Goal: Task Accomplishment & Management: Use online tool/utility

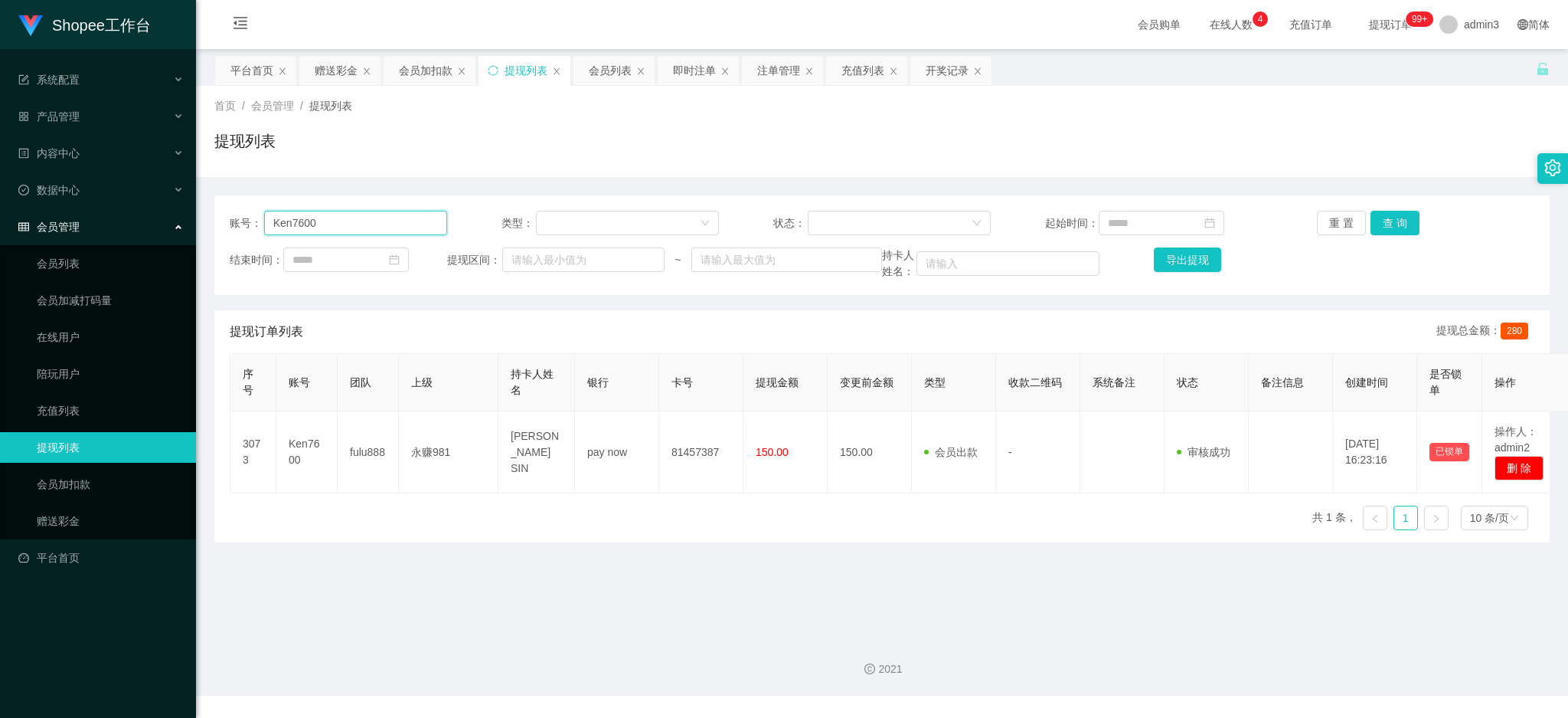
click at [317, 220] on input "Ken7600" at bounding box center [356, 223] width 183 height 24
paste input "Shacles"
type input "Shacles"
click at [1375, 219] on button "查 询" at bounding box center [1395, 223] width 49 height 24
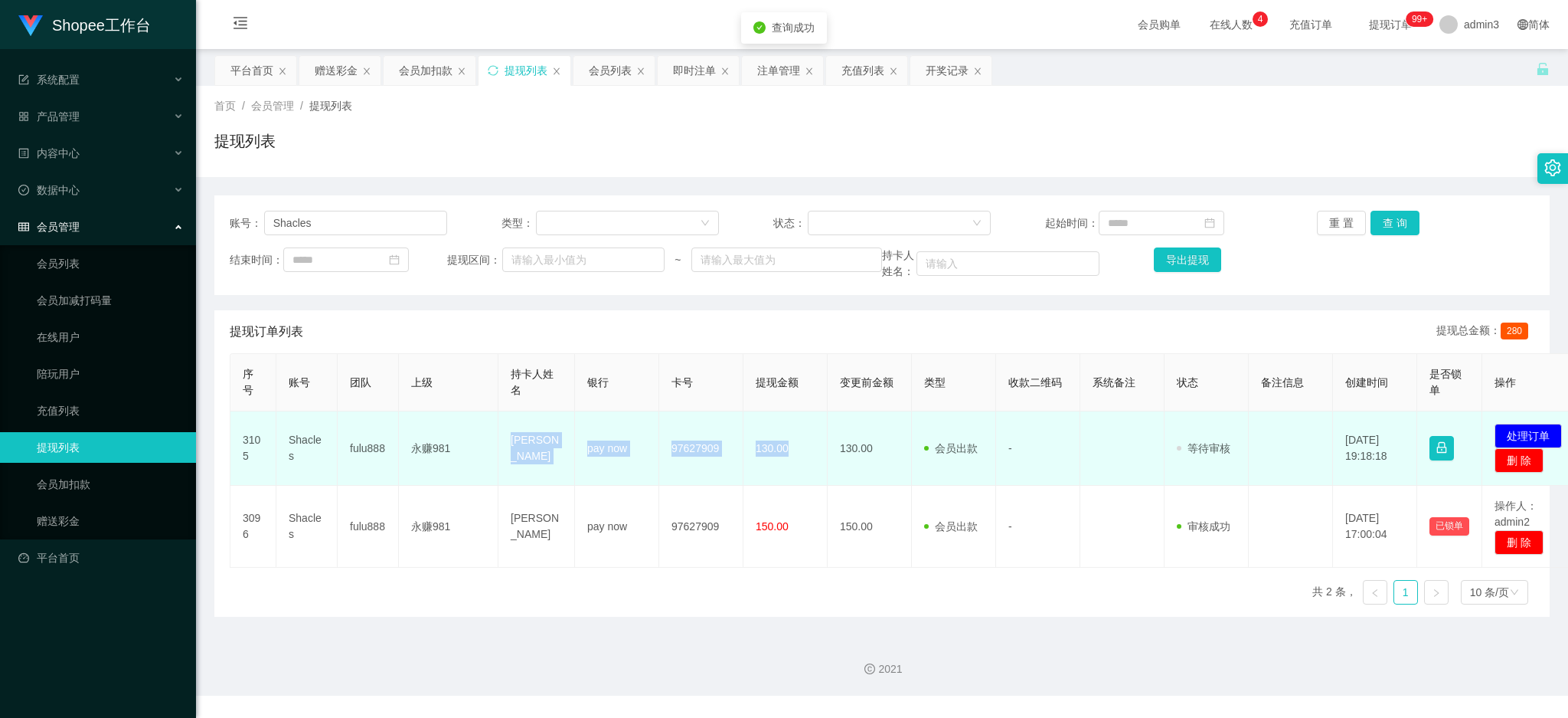
drag, startPoint x: 508, startPoint y: 452, endPoint x: 787, endPoint y: 460, distance: 279.1
click at [787, 460] on tr "3105 Shacles fulu888 永赚981 [PERSON_NAME] pay now 97627909 130.00 130.00 会员出款 人工…" at bounding box center [907, 448] width 1354 height 74
copy tr "[PERSON_NAME] pay now 97627909 130.00"
click at [1523, 433] on button "处理订单" at bounding box center [1528, 436] width 68 height 24
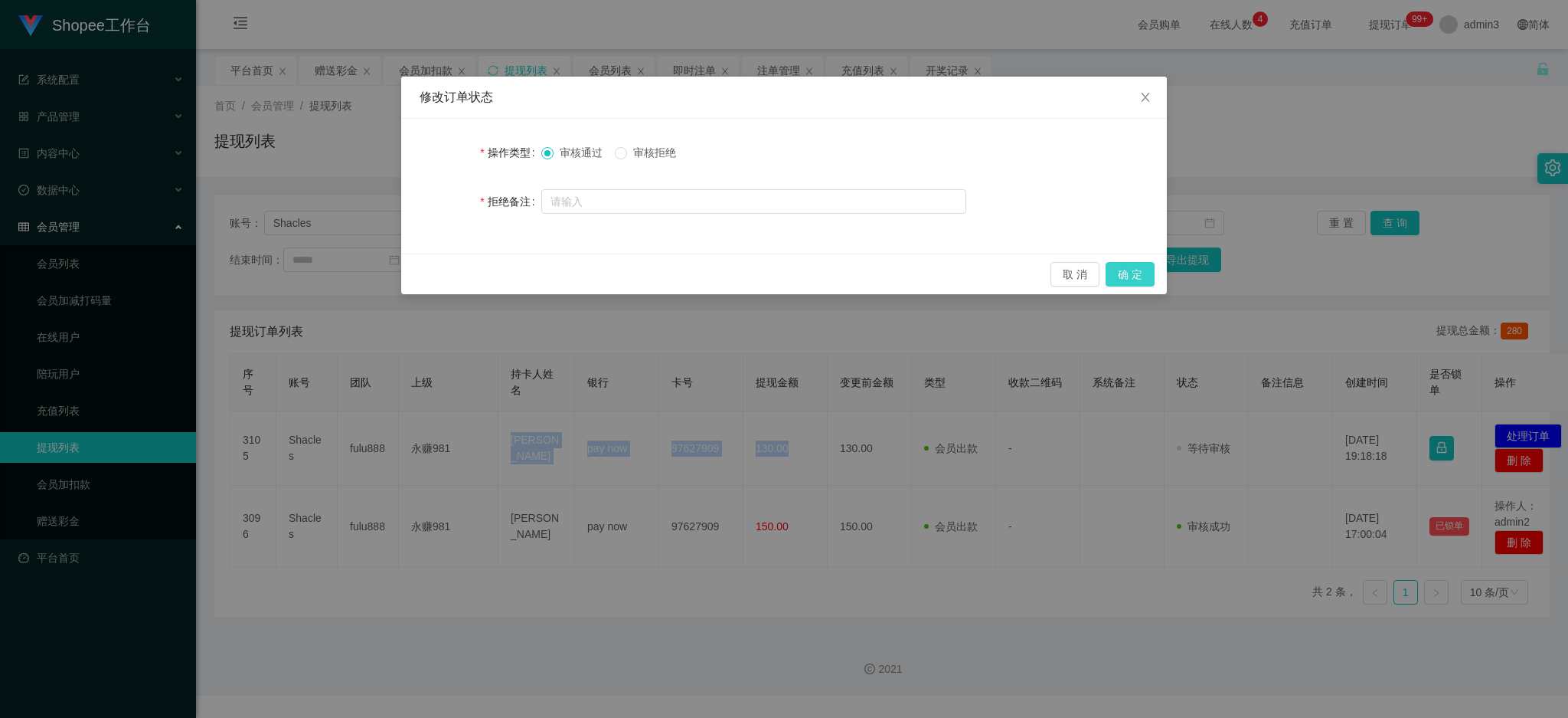
click at [1132, 274] on button "确 定" at bounding box center [1130, 274] width 49 height 24
